Goal: Information Seeking & Learning: Learn about a topic

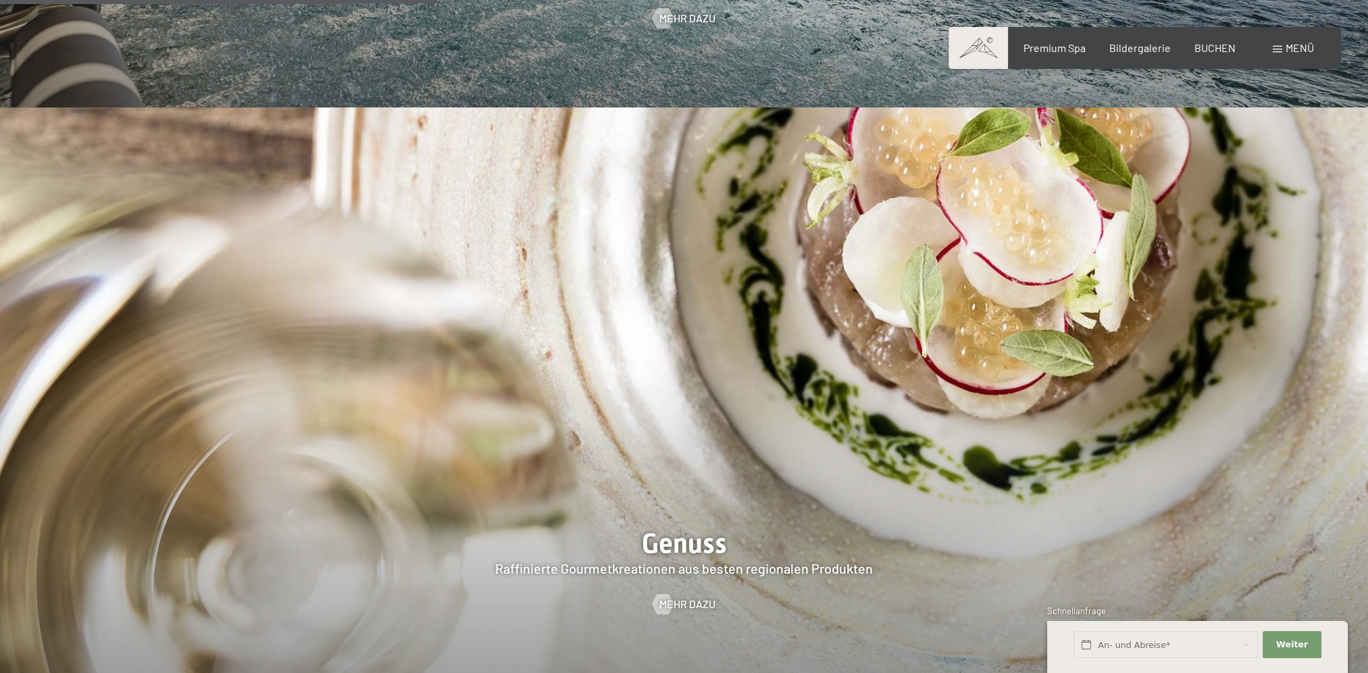
scroll to position [2500, 0]
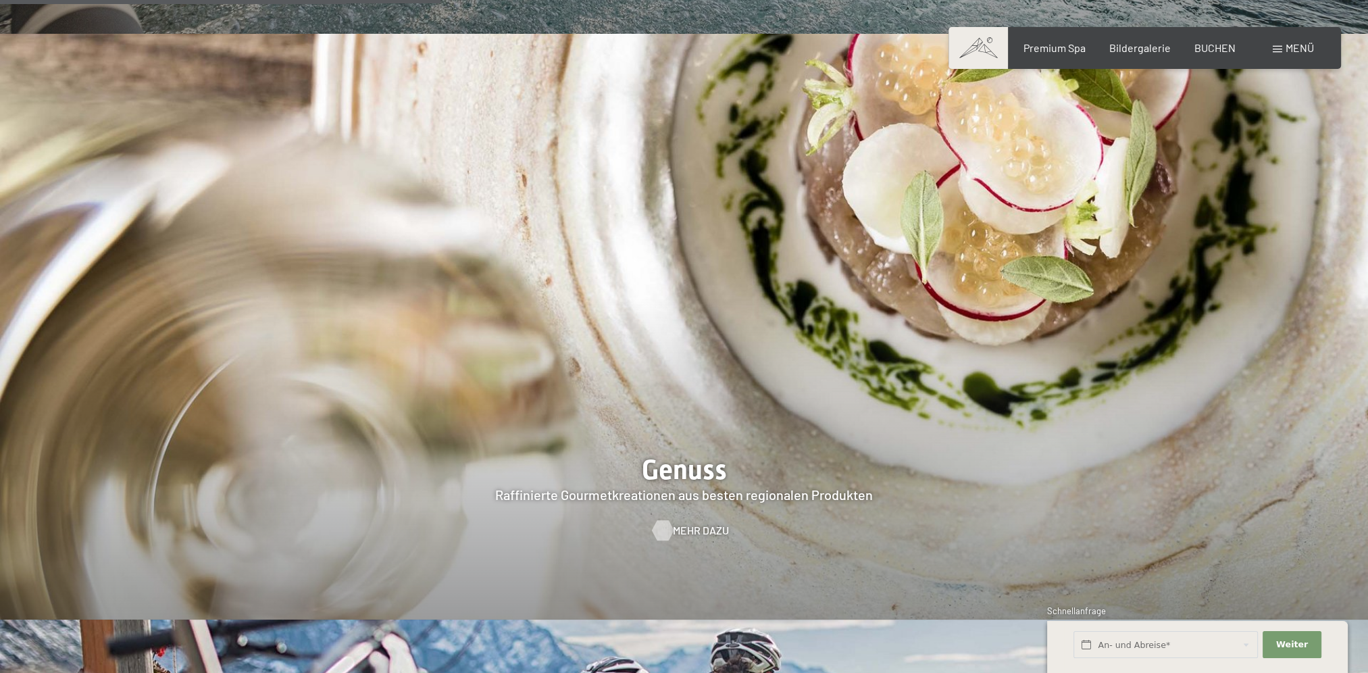
click at [684, 523] on span "Mehr dazu" at bounding box center [701, 530] width 56 height 15
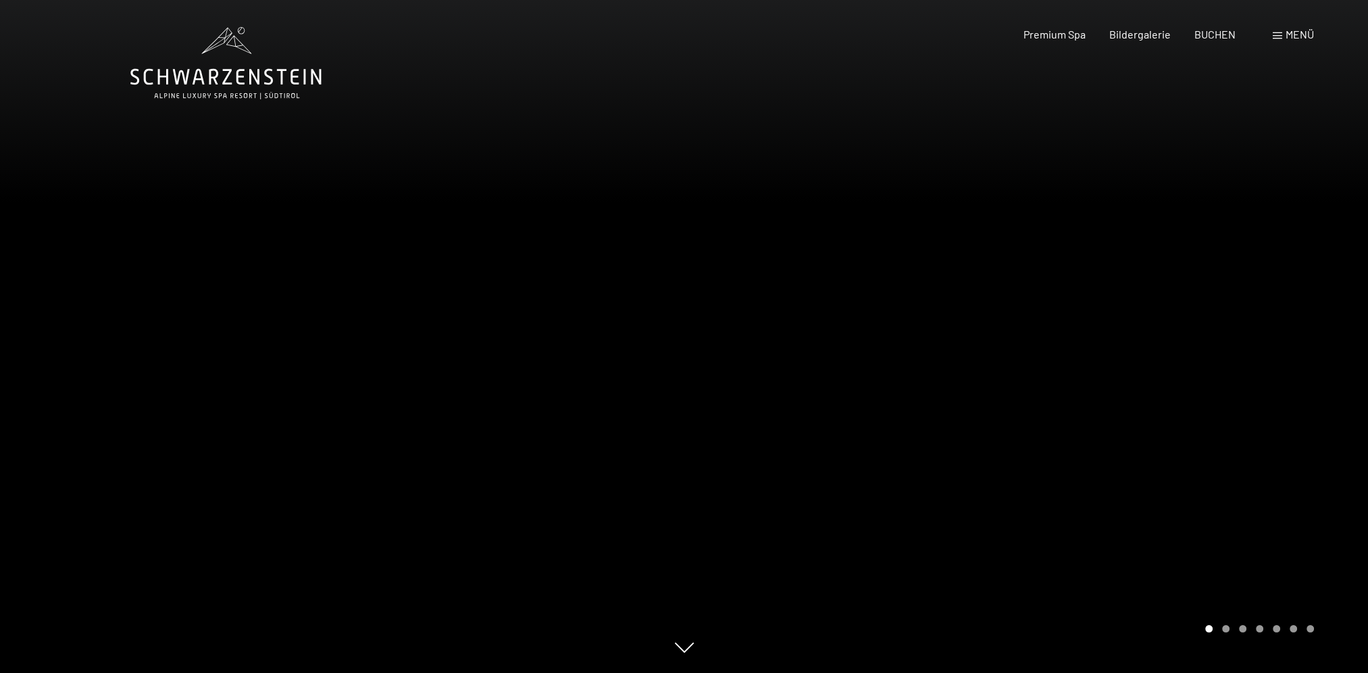
click at [1264, 346] on div at bounding box center [1026, 336] width 684 height 673
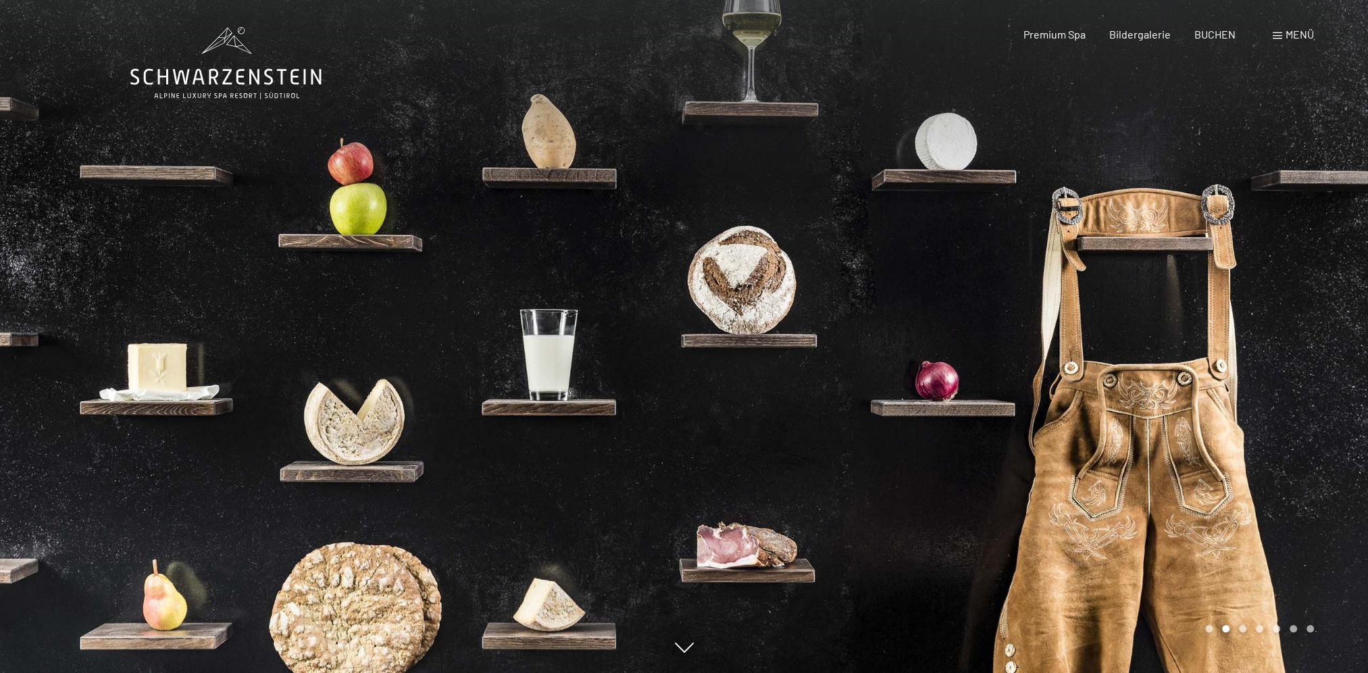
click at [1231, 400] on div at bounding box center [1026, 336] width 684 height 673
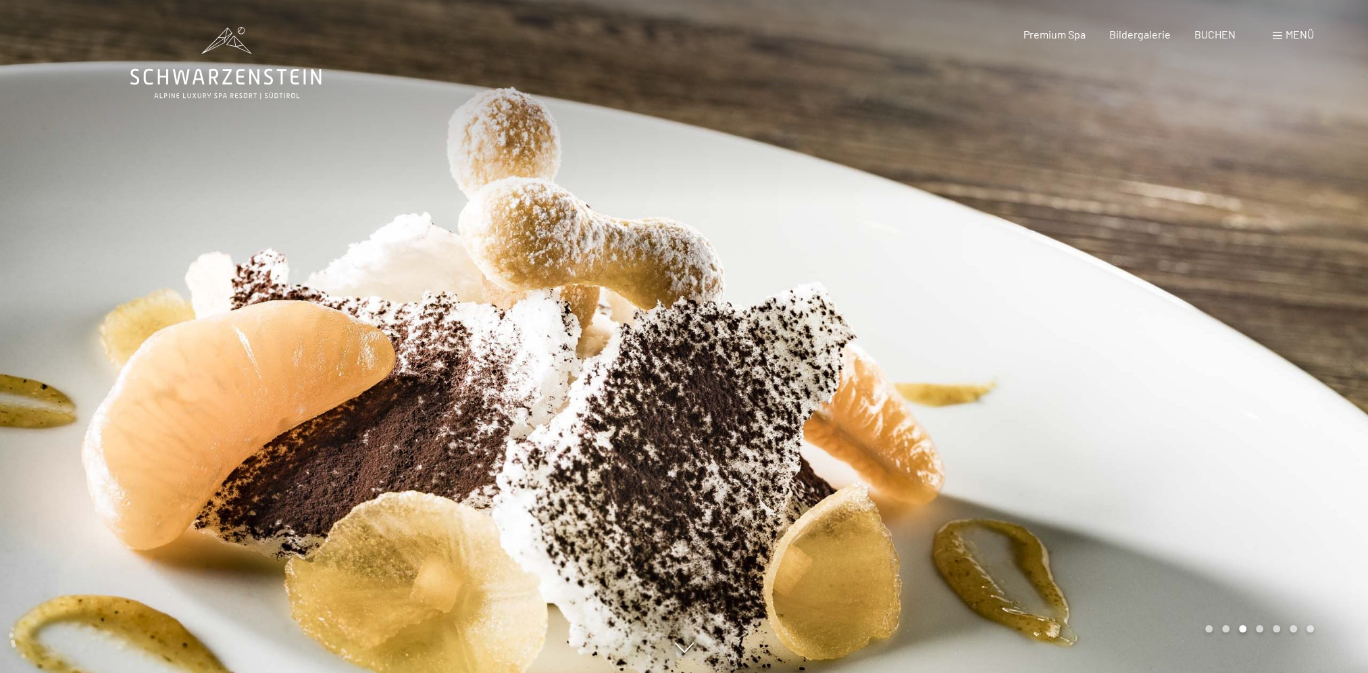
click at [1231, 400] on div at bounding box center [1026, 336] width 684 height 673
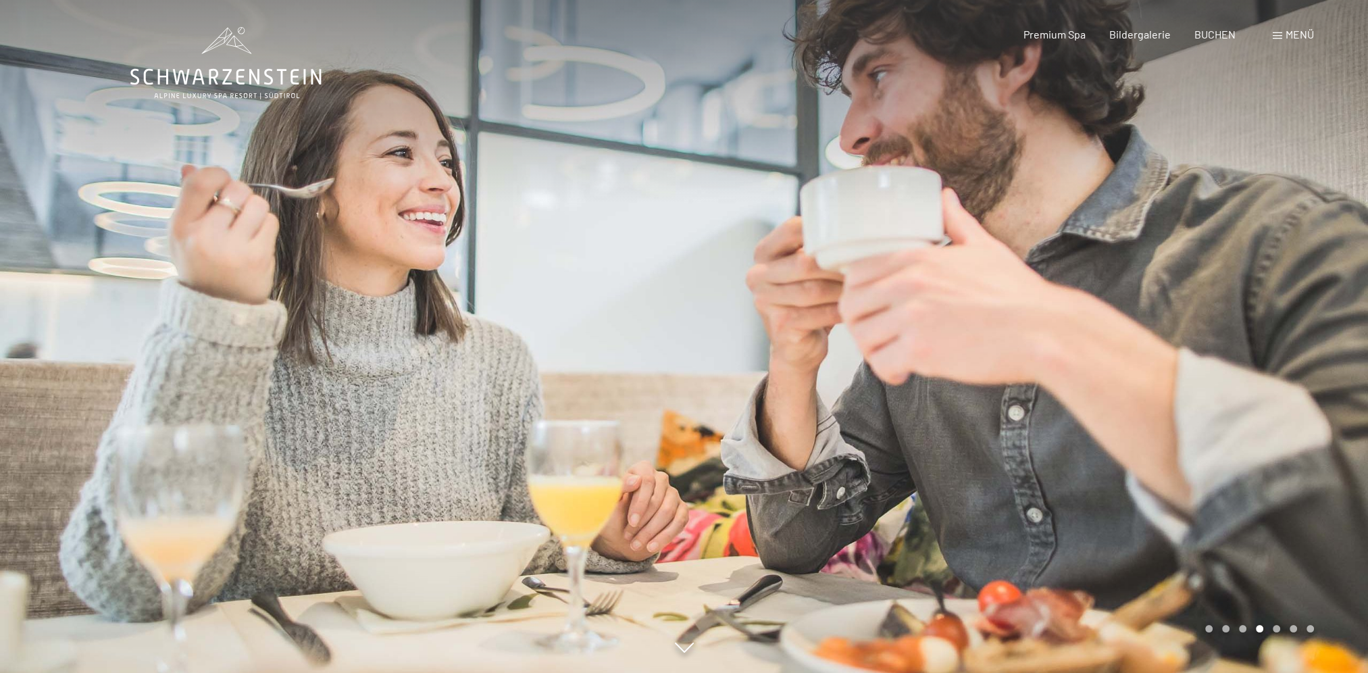
click at [1231, 400] on div at bounding box center [1026, 336] width 684 height 673
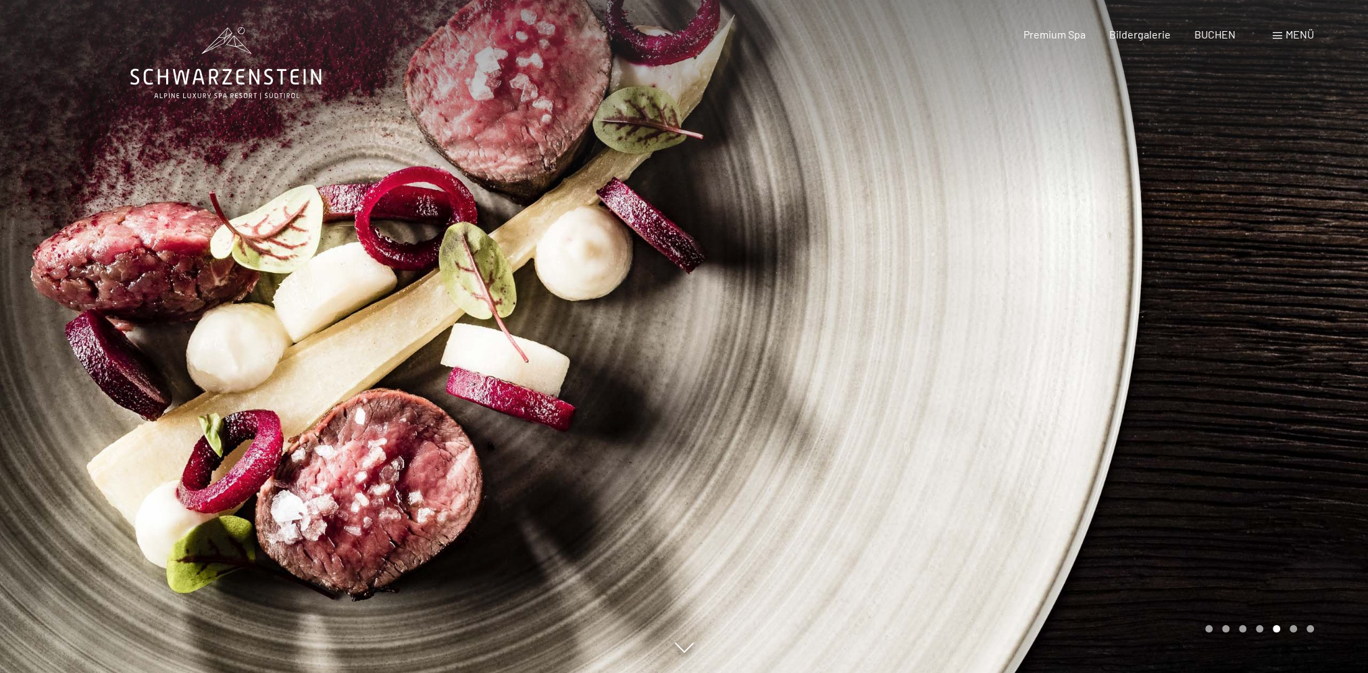
click at [1226, 400] on div at bounding box center [1026, 336] width 684 height 673
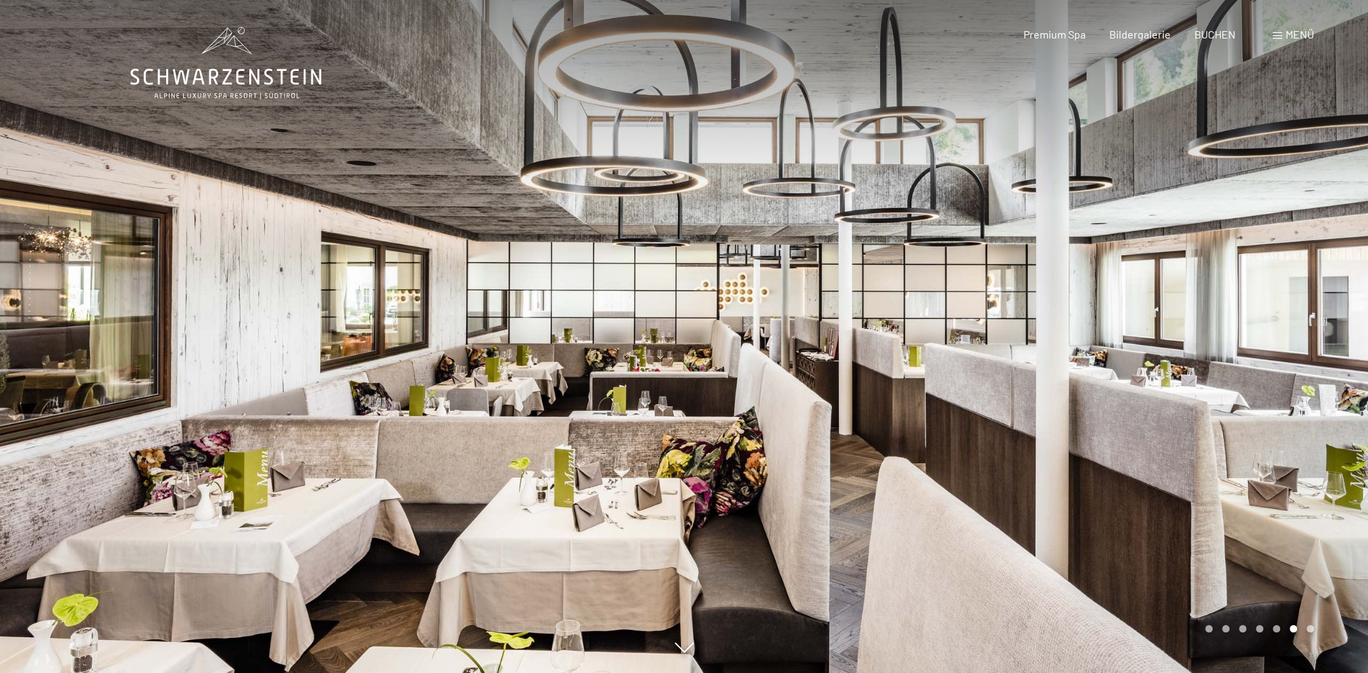
click at [1230, 389] on div at bounding box center [1026, 336] width 684 height 673
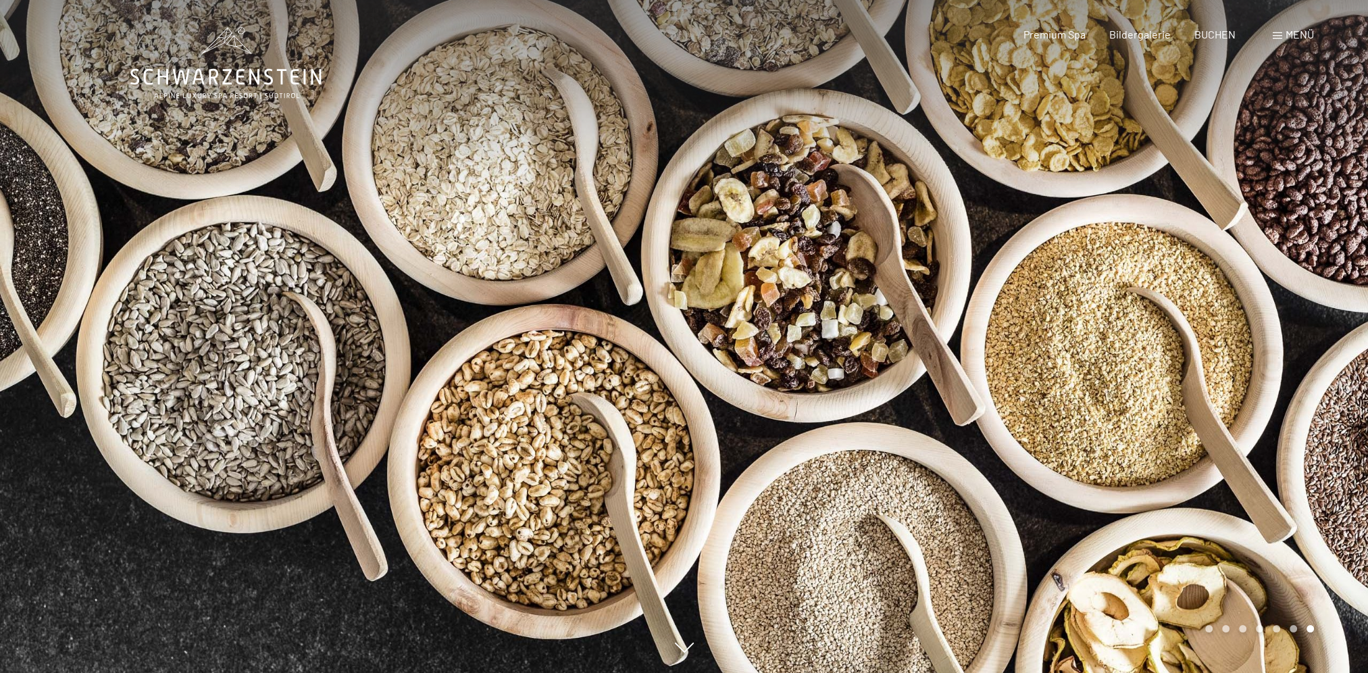
click at [87, 332] on div at bounding box center [342, 336] width 684 height 673
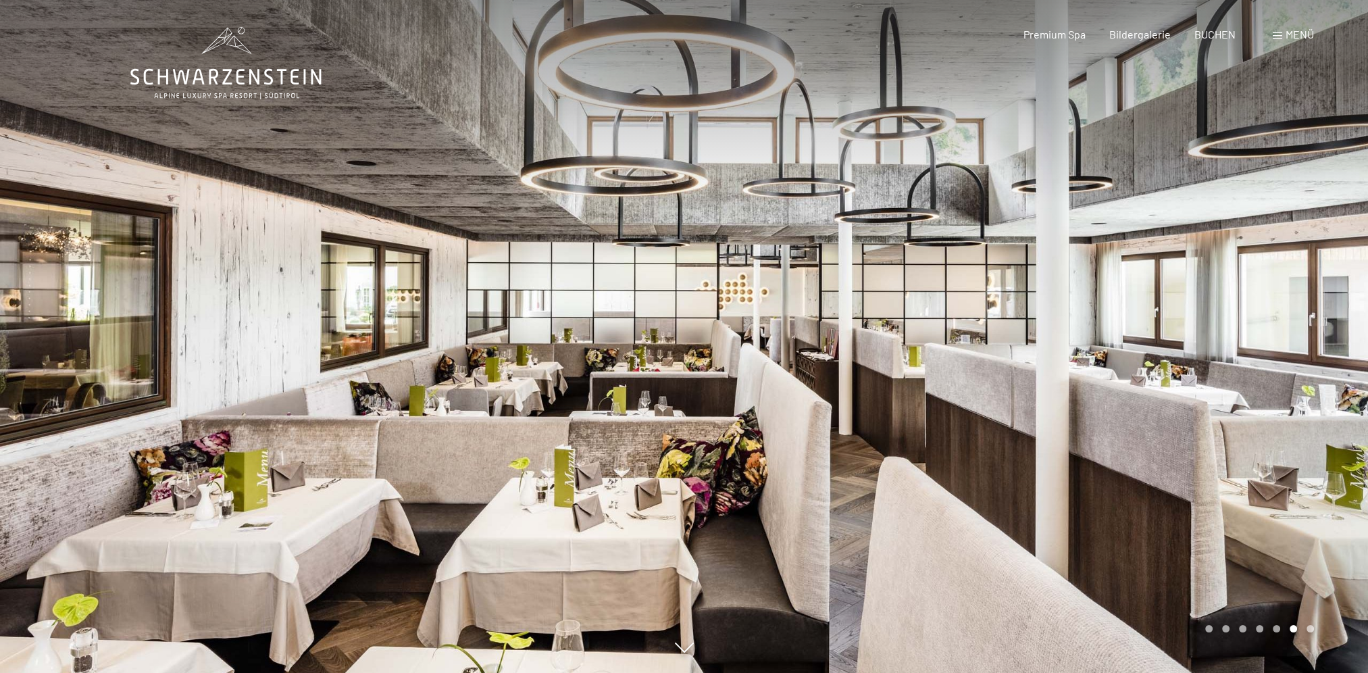
click at [1330, 368] on div at bounding box center [1026, 336] width 684 height 673
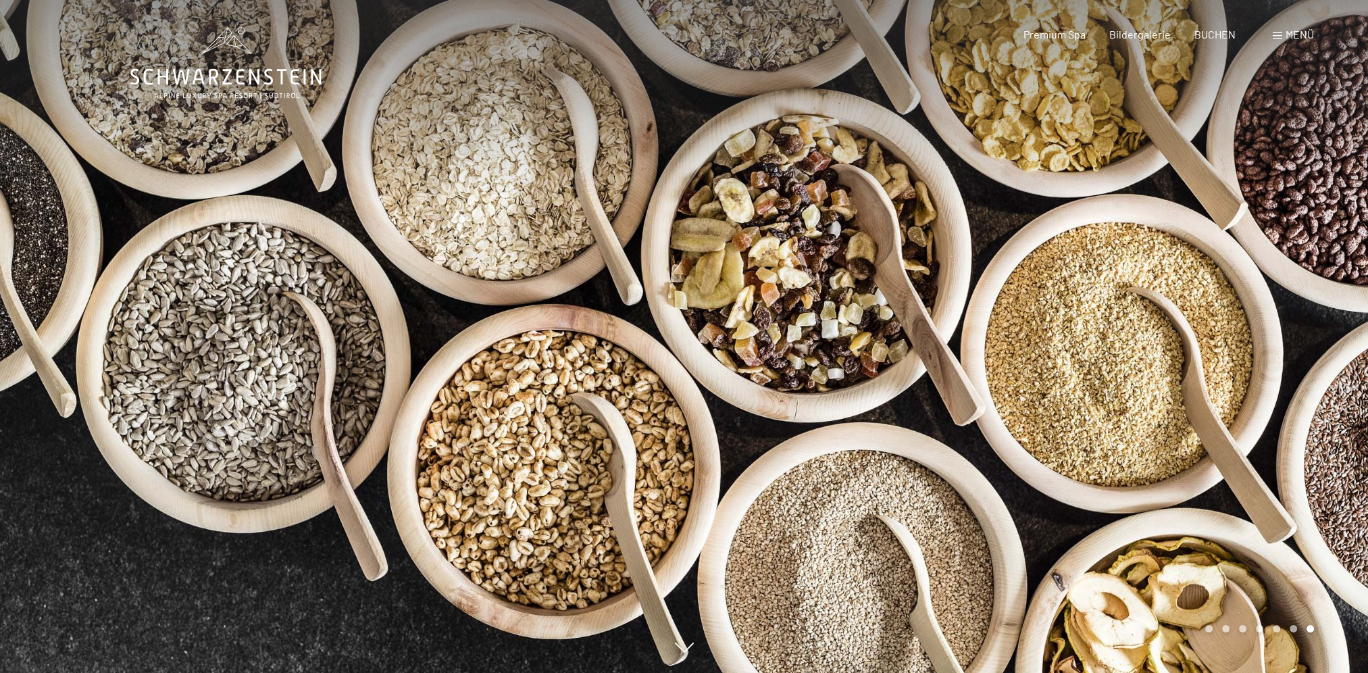
click at [1330, 367] on div at bounding box center [1026, 336] width 684 height 673
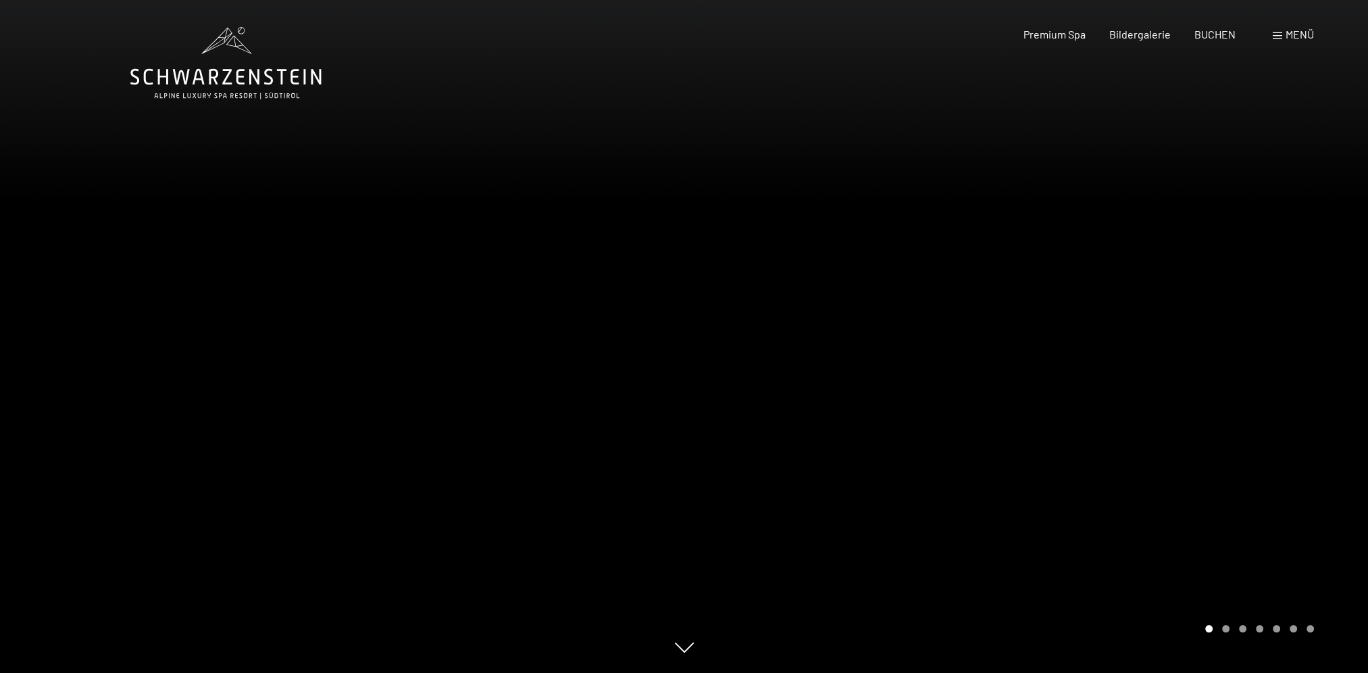
click at [1270, 365] on div at bounding box center [1026, 336] width 684 height 673
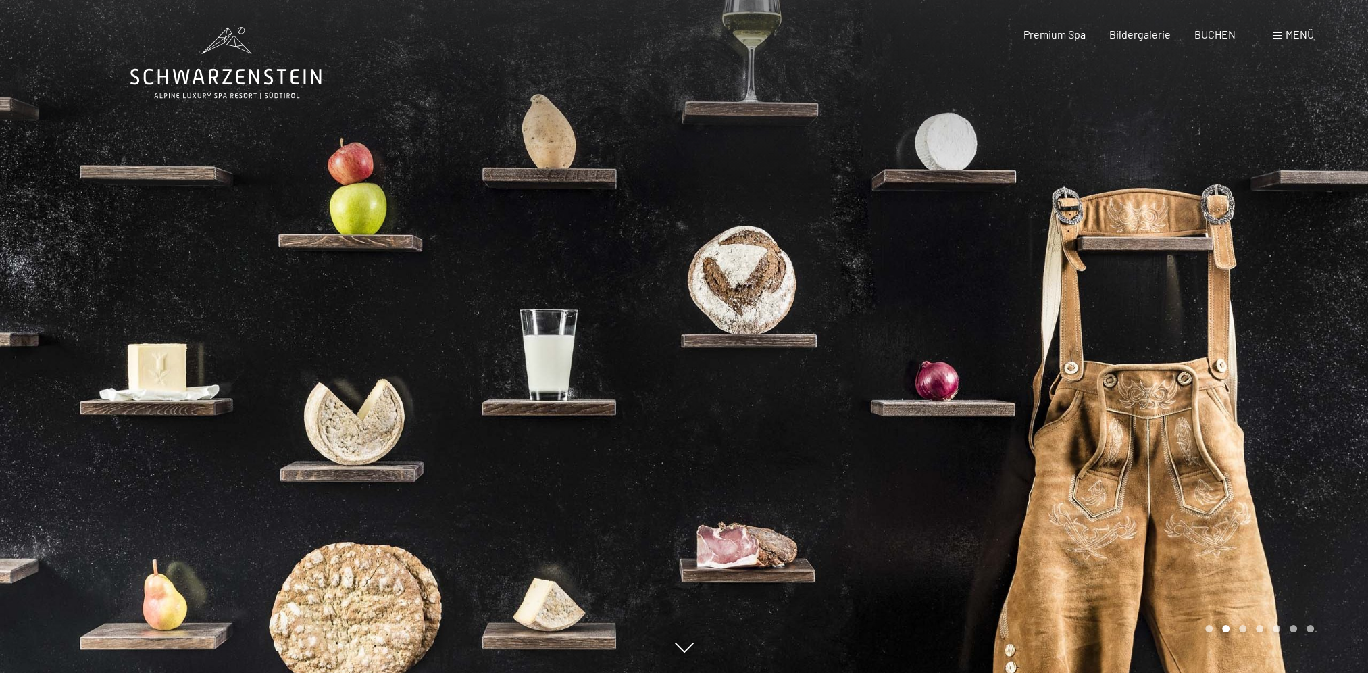
click at [1270, 365] on div at bounding box center [1026, 336] width 684 height 673
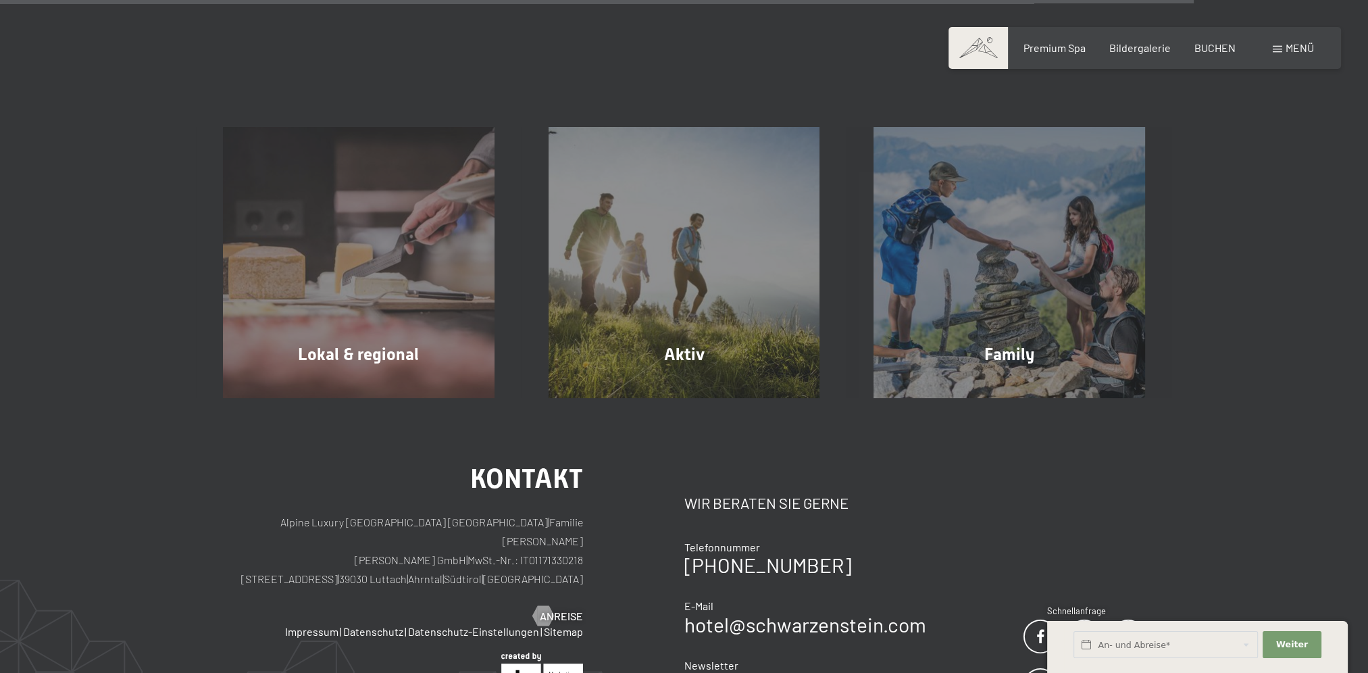
scroll to position [5135, 0]
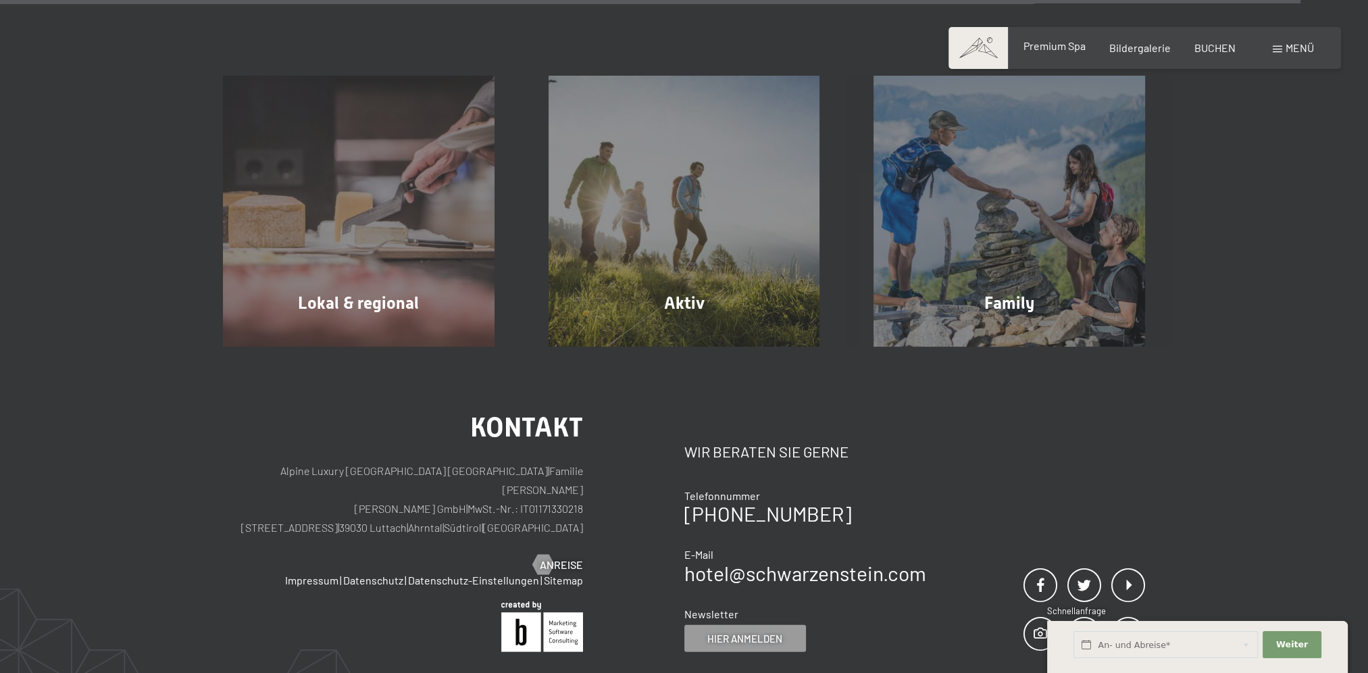
click at [1038, 41] on span "Premium Spa" at bounding box center [1054, 45] width 62 height 13
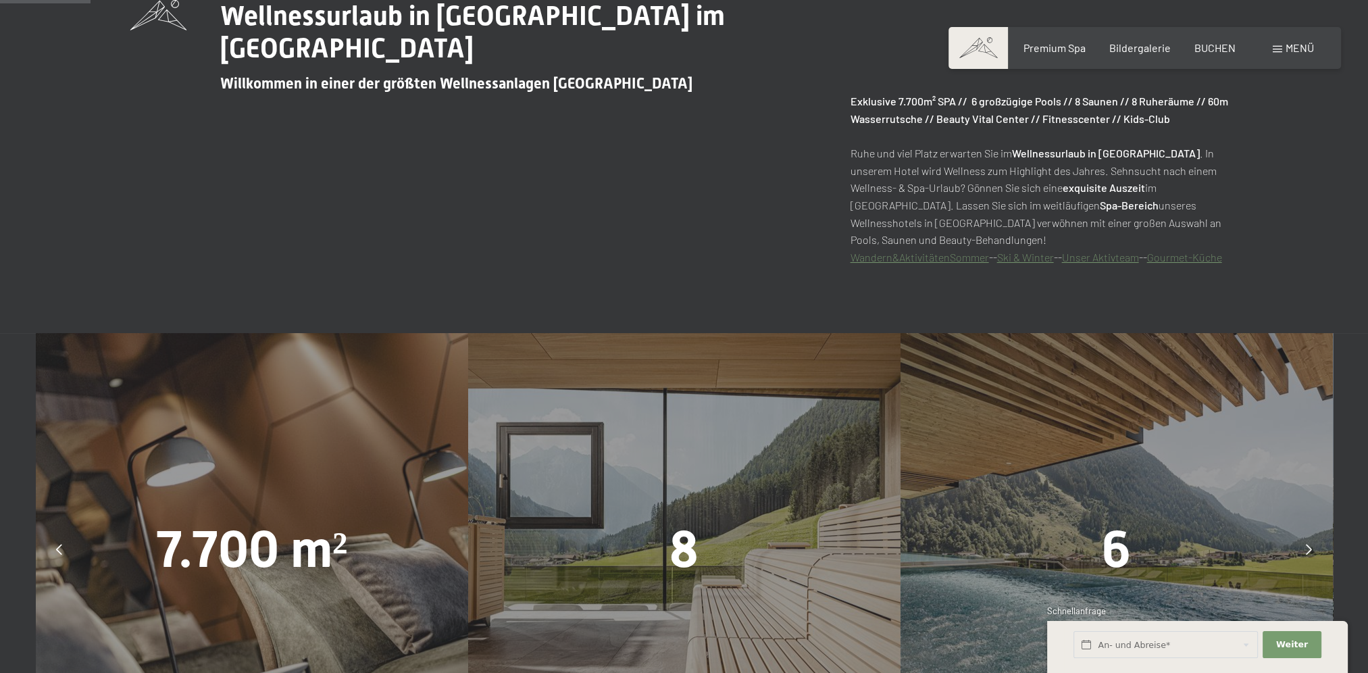
scroll to position [676, 0]
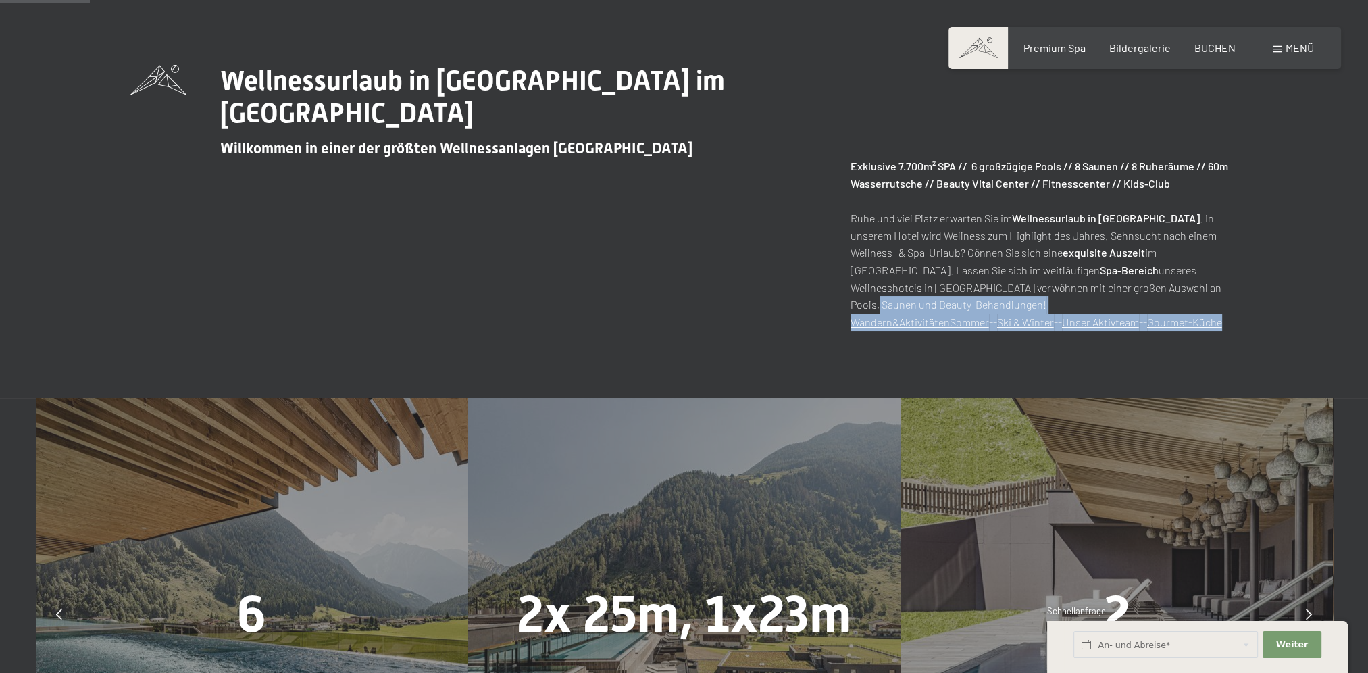
drag, startPoint x: 1263, startPoint y: 329, endPoint x: 767, endPoint y: 307, distance: 496.5
click at [767, 307] on div "Wellnessurlaub in [GEOGRAPHIC_DATA] im [GEOGRAPHIC_DATA] Schwarzenstein Willkom…" at bounding box center [684, 198] width 1209 height 266
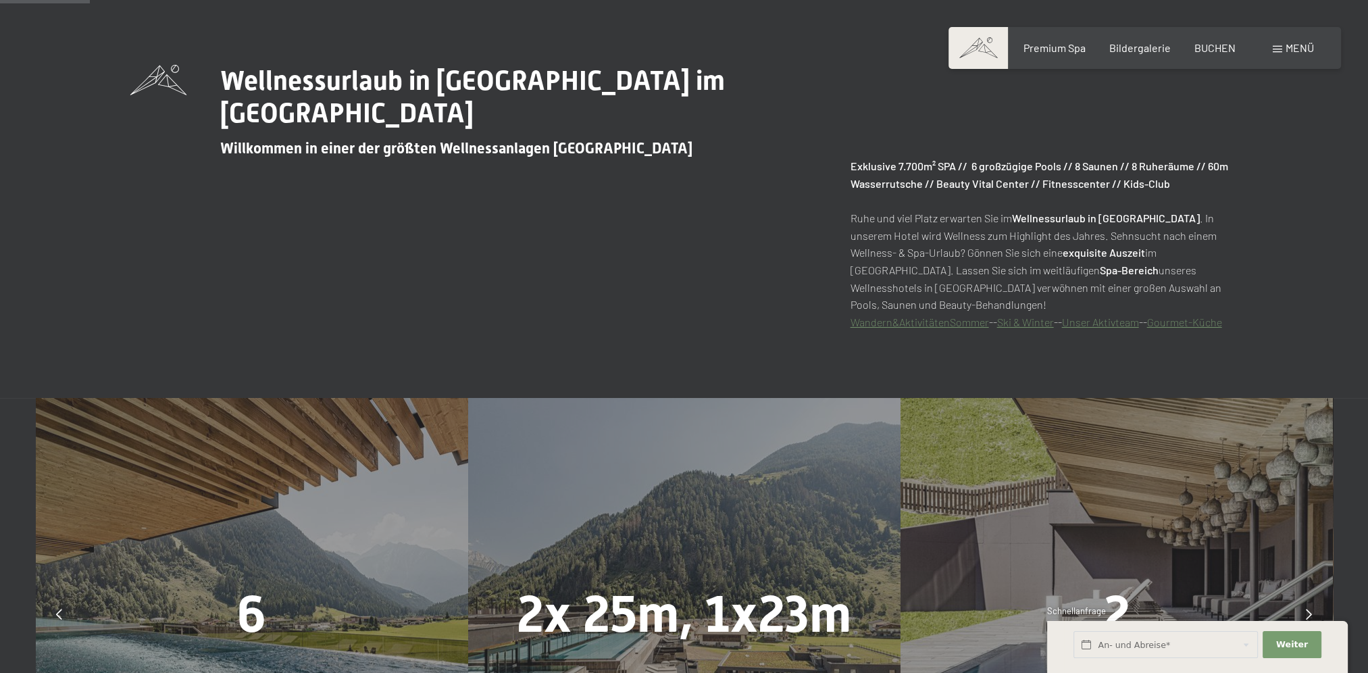
drag, startPoint x: 767, startPoint y: 307, endPoint x: 768, endPoint y: 295, distance: 12.2
click at [768, 295] on div "Wellnessurlaub in Südtirol im Alpine Luxury Spa Resort Schwarzenstein Willkomme…" at bounding box center [684, 198] width 1108 height 266
click at [920, 322] on link "Wandern&AktivitätenSommer" at bounding box center [920, 322] width 139 height 13
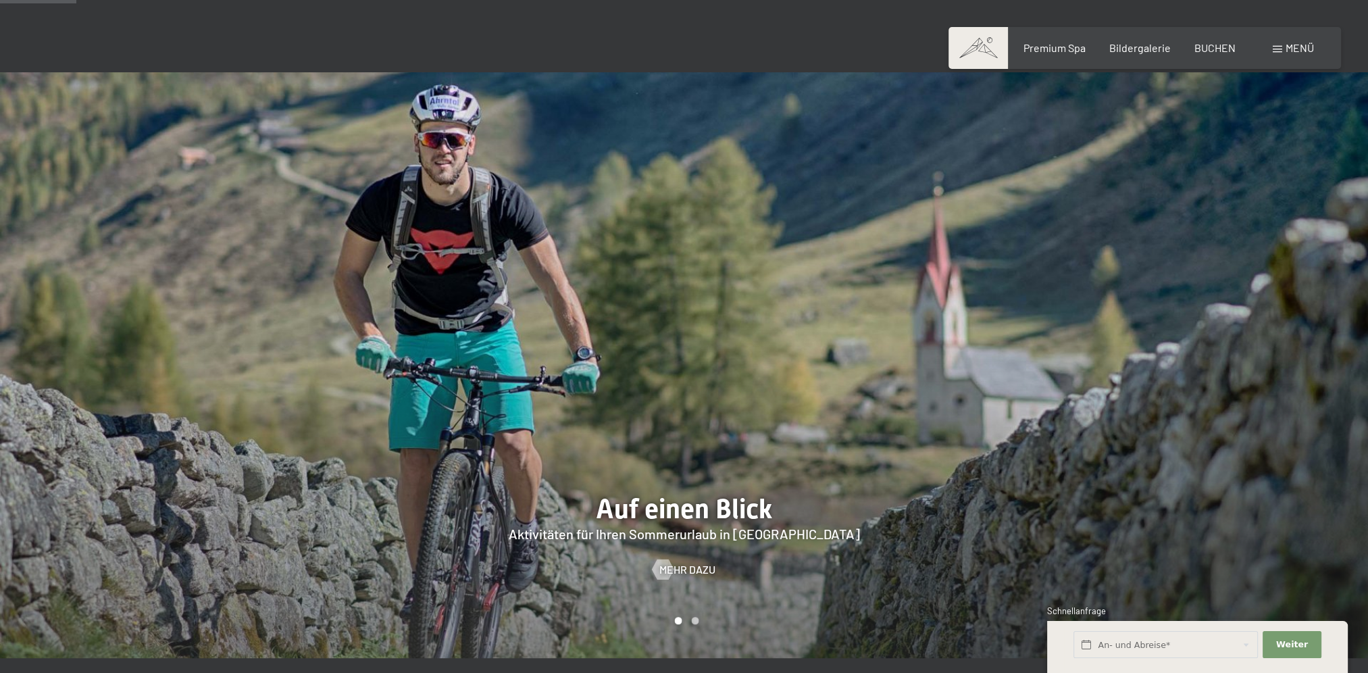
scroll to position [878, 0]
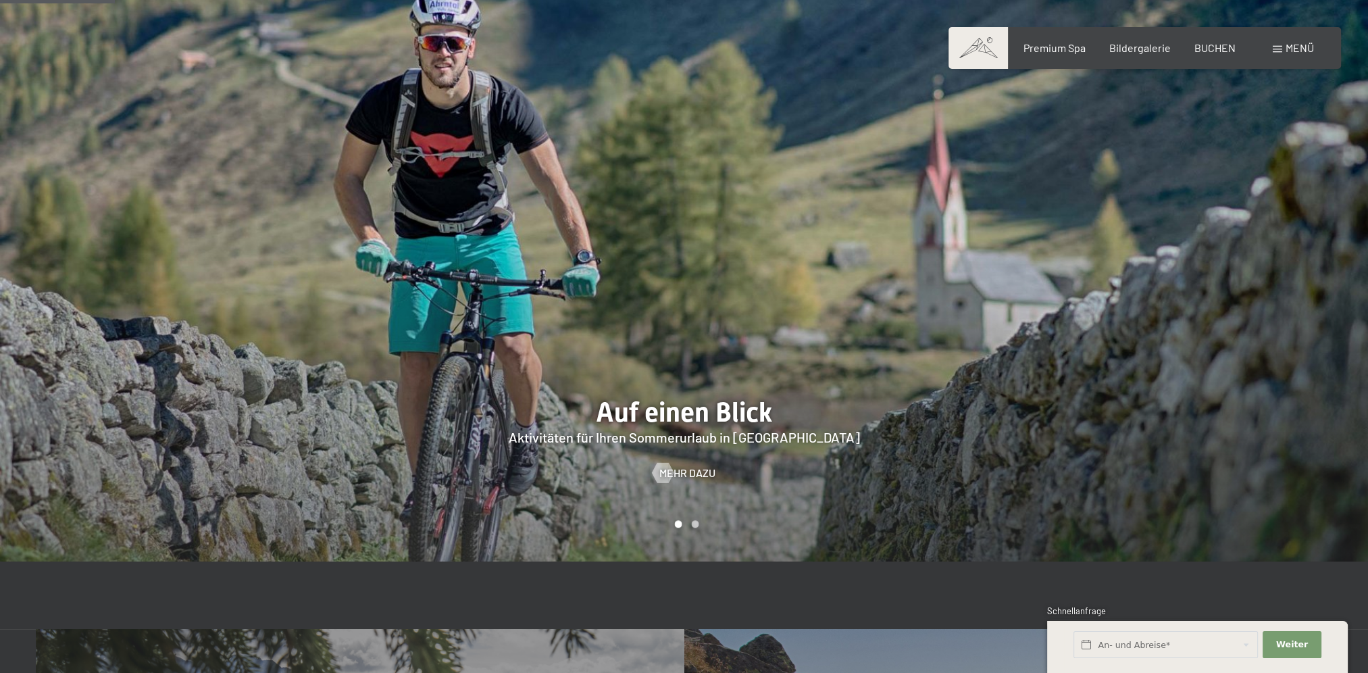
click at [697, 520] on div "Carousel Page 2" at bounding box center [694, 523] width 7 height 7
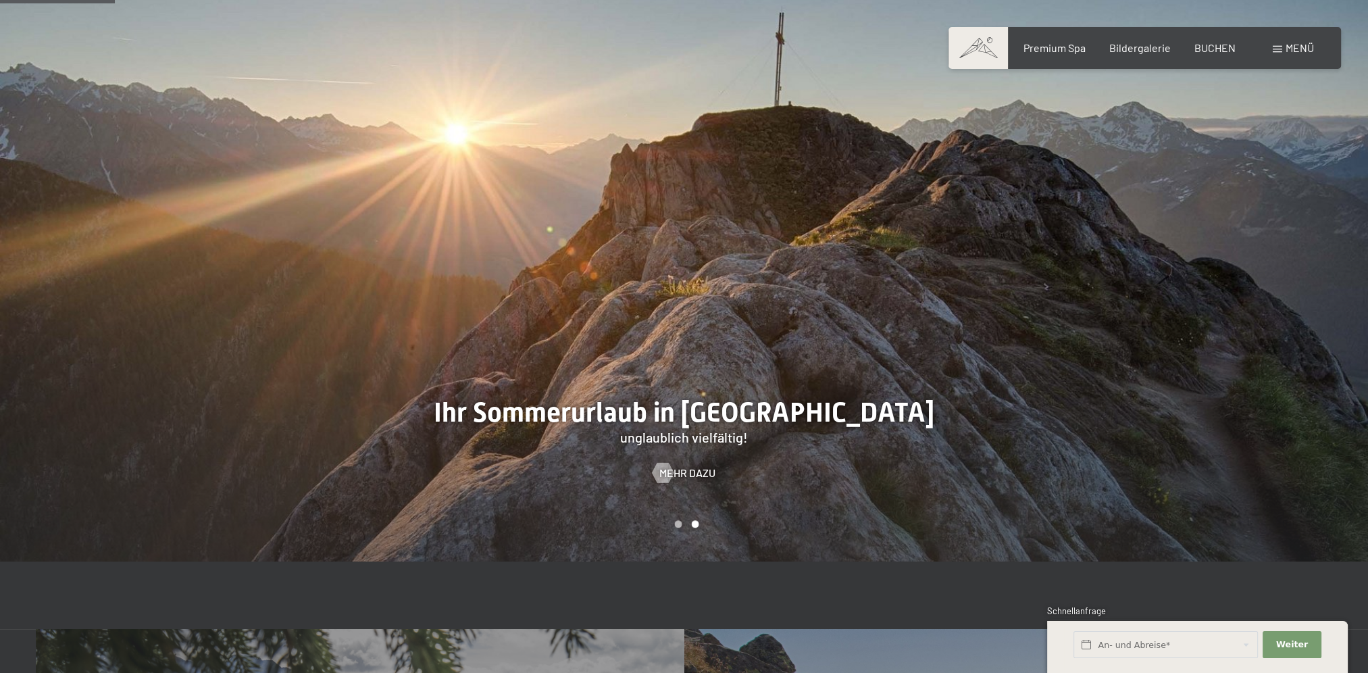
click at [681, 520] on div "Carousel Page 1" at bounding box center [677, 523] width 7 height 7
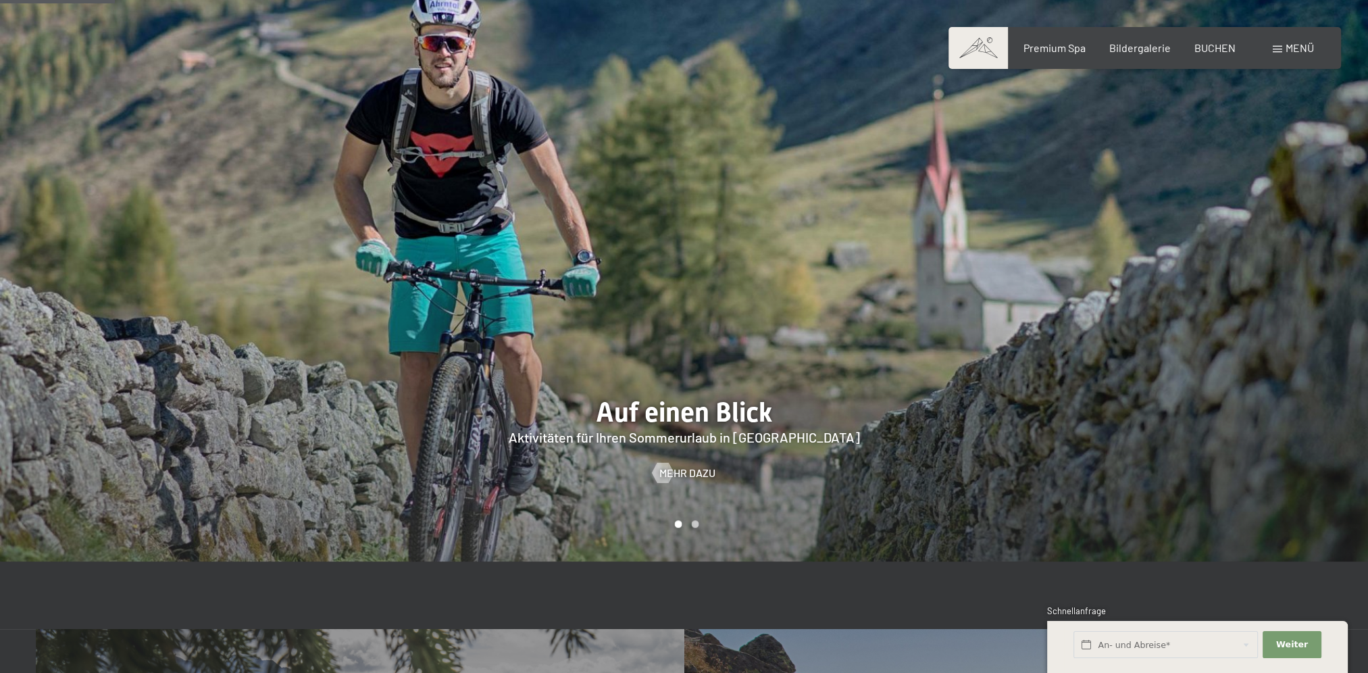
click at [705, 466] on span "Mehr dazu" at bounding box center [687, 473] width 56 height 15
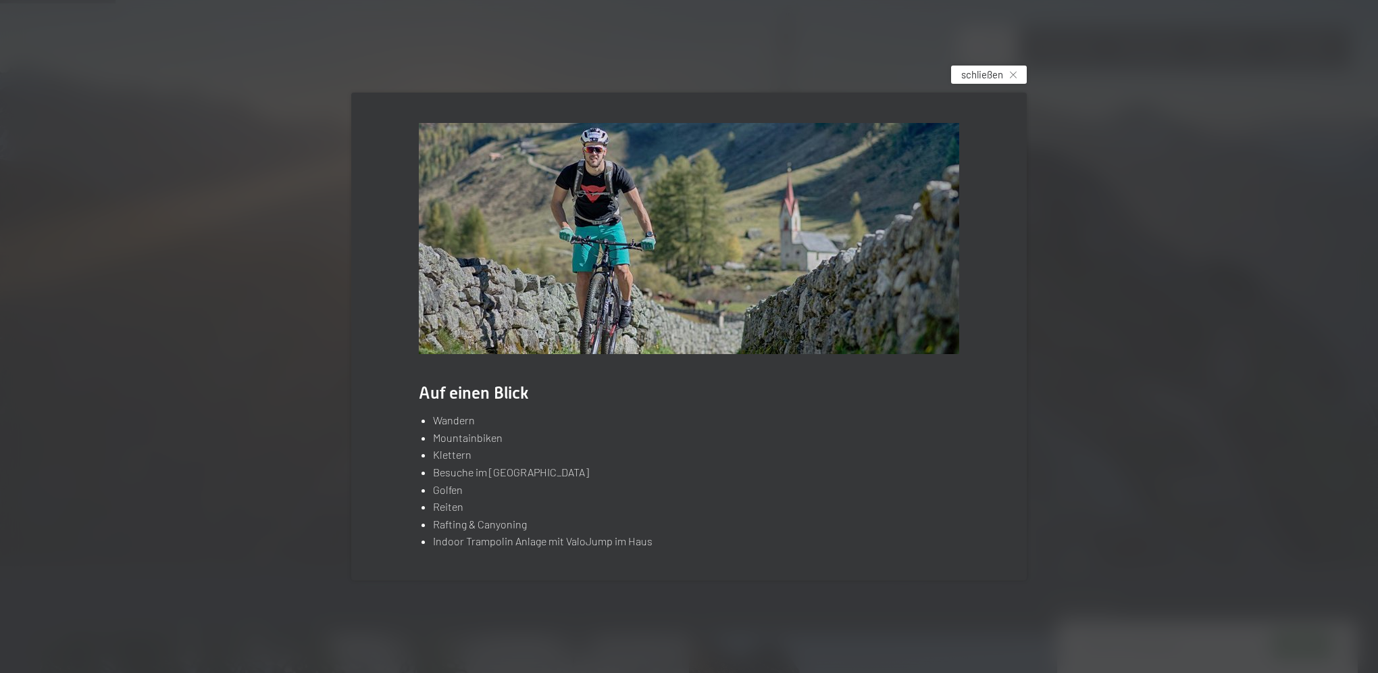
click at [1018, 70] on div "schließen" at bounding box center [989, 75] width 76 height 18
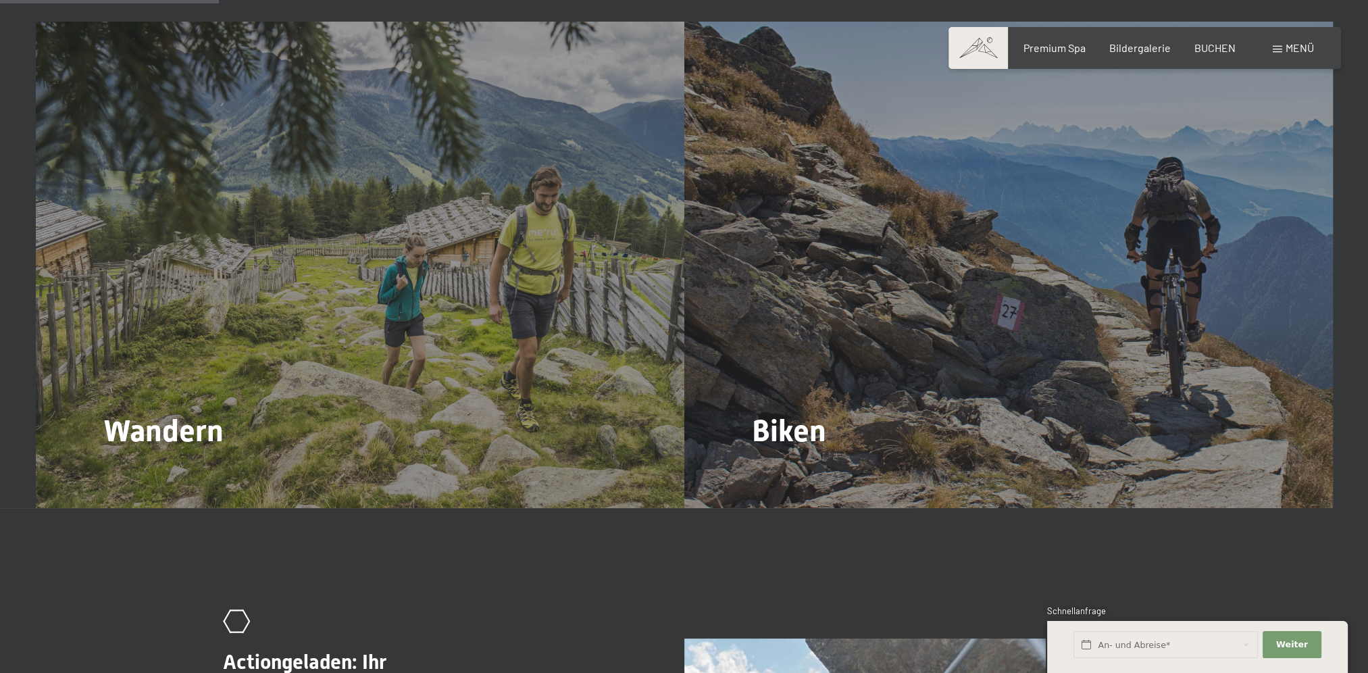
scroll to position [1487, 0]
click at [802, 412] on div "Biken Mehr dazu" at bounding box center [1008, 264] width 649 height 486
click at [781, 432] on span "Mehr dazu" at bounding box center [800, 439] width 56 height 15
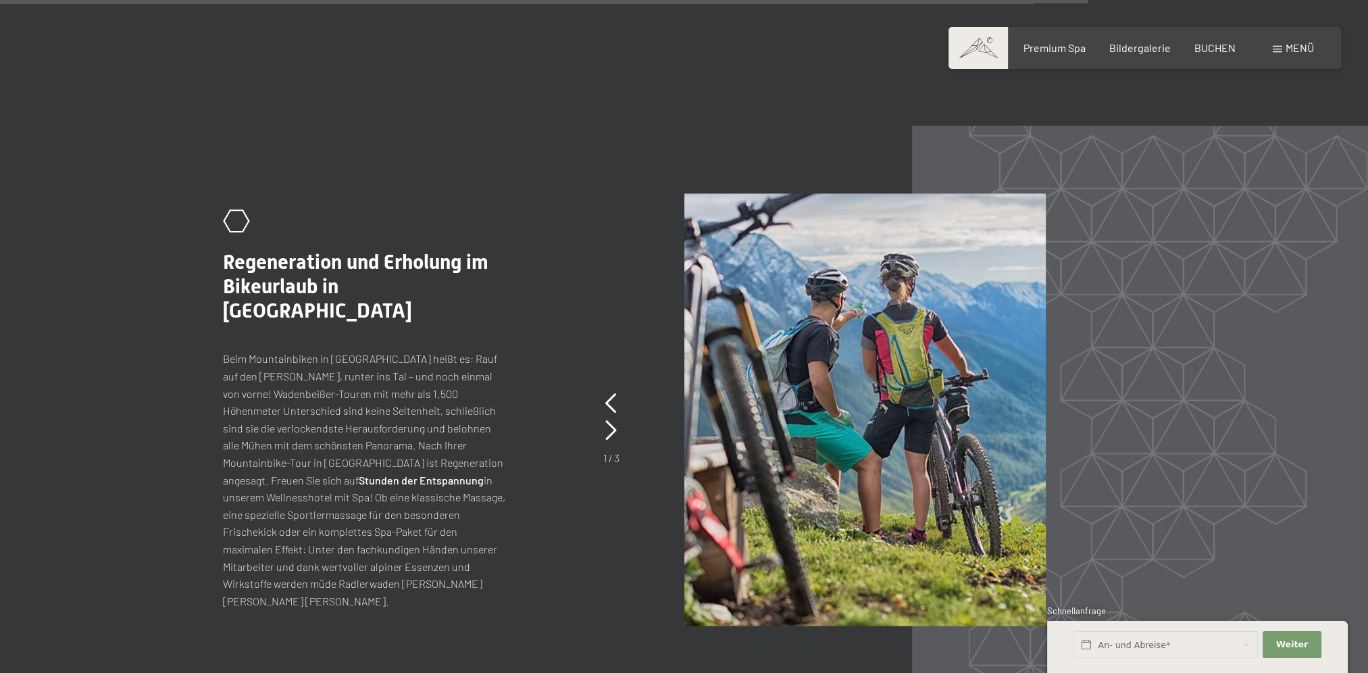
scroll to position [3311, 0]
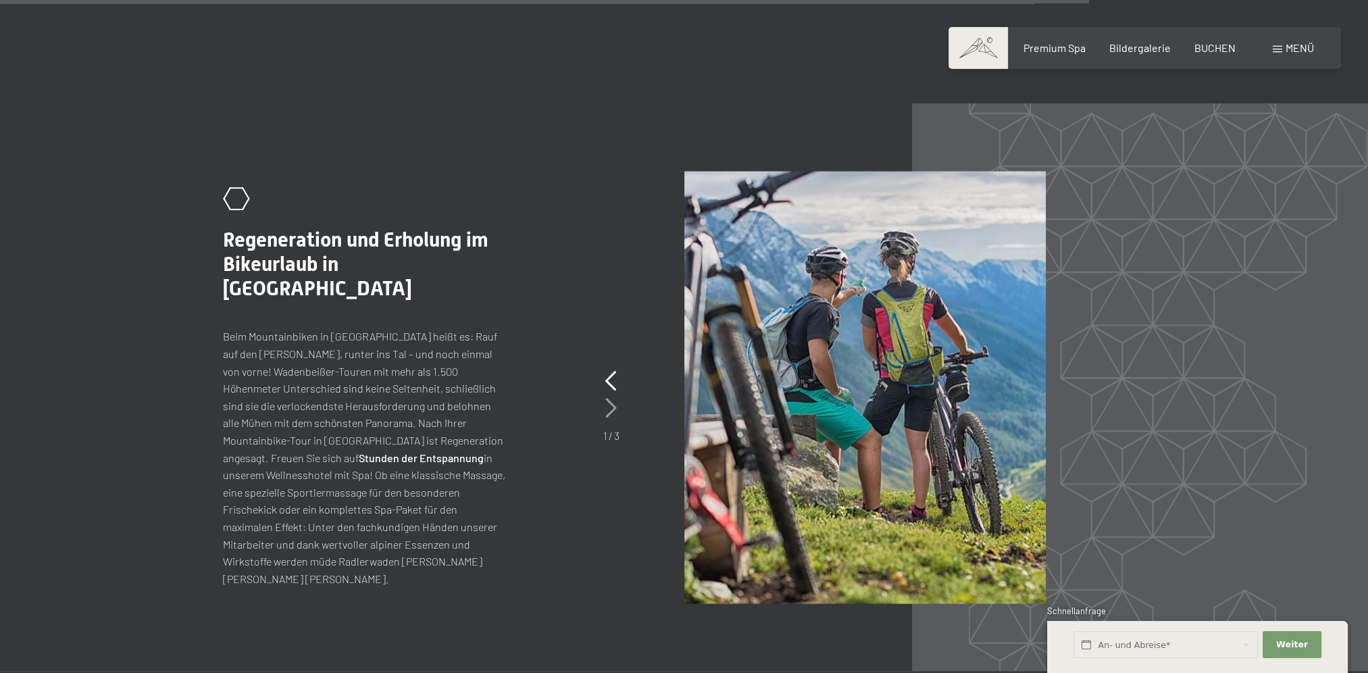
click at [610, 397] on icon at bounding box center [610, 407] width 11 height 20
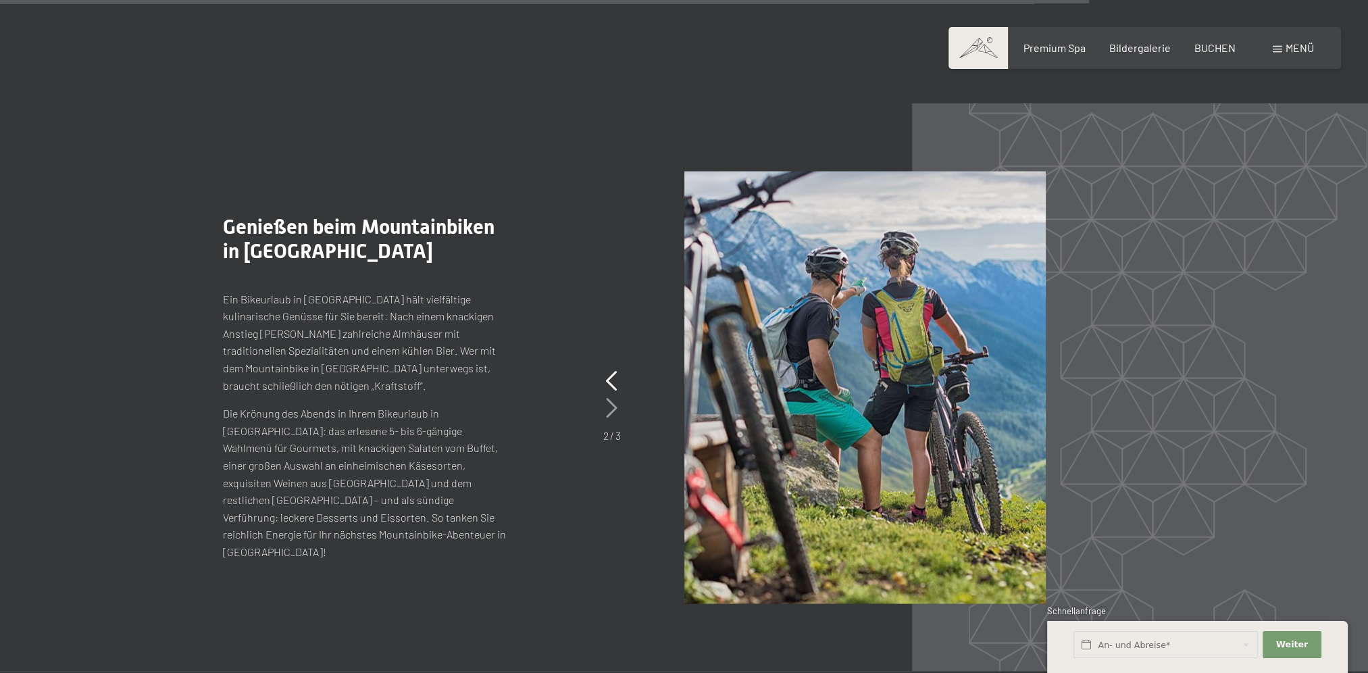
click at [610, 397] on icon at bounding box center [611, 407] width 11 height 20
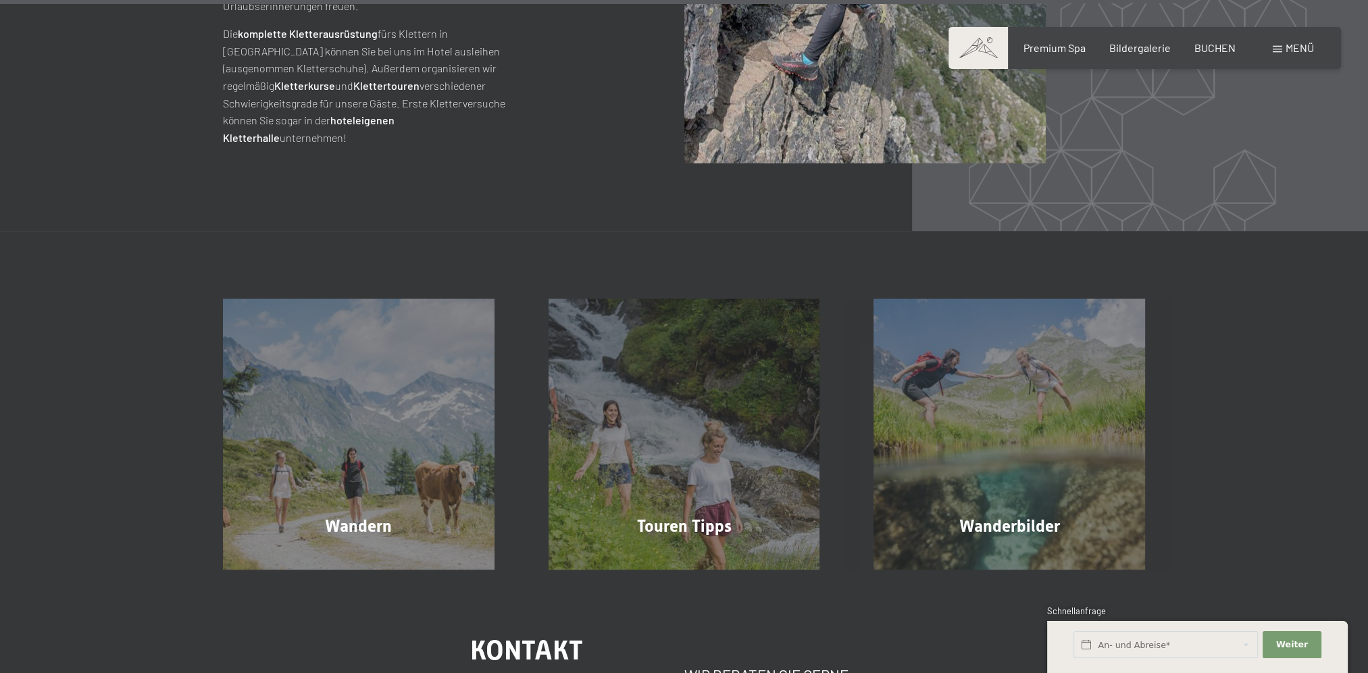
scroll to position [3784, 0]
